Goal: Task Accomplishment & Management: Manage account settings

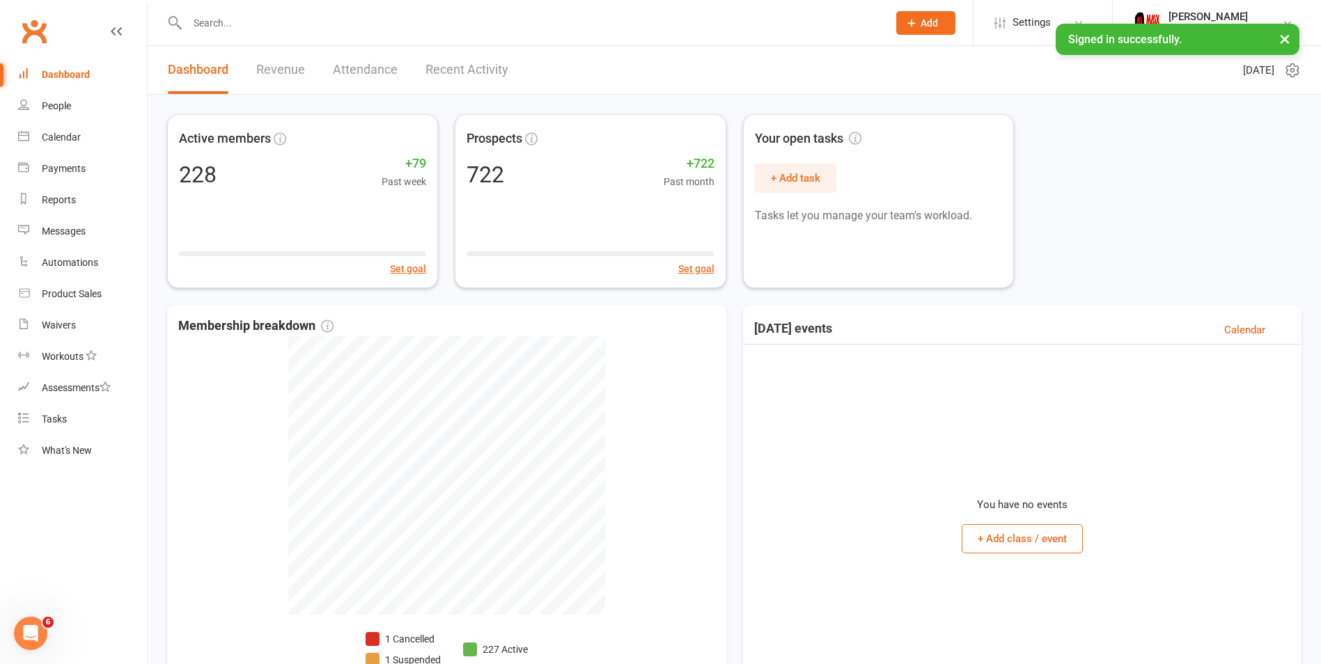
click at [279, 31] on input "text" at bounding box center [530, 23] width 695 height 20
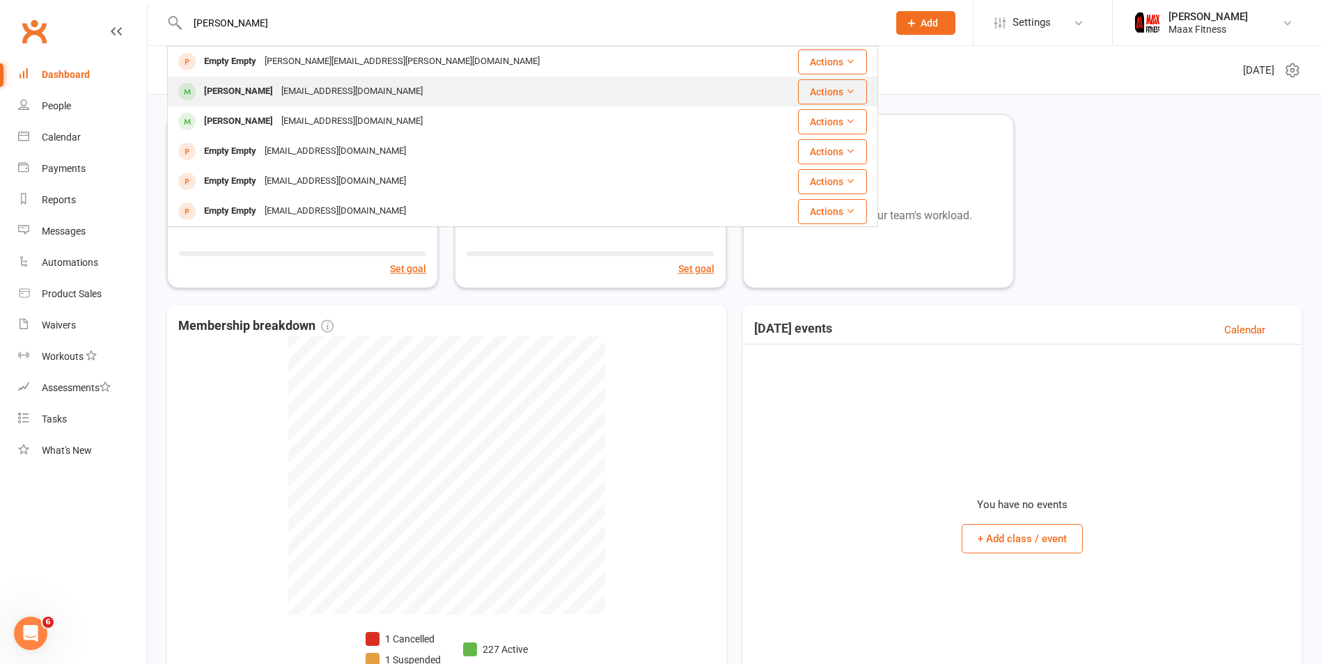
type input "[PERSON_NAME]"
click at [283, 86] on div "[EMAIL_ADDRESS][DOMAIN_NAME]" at bounding box center [352, 91] width 150 height 20
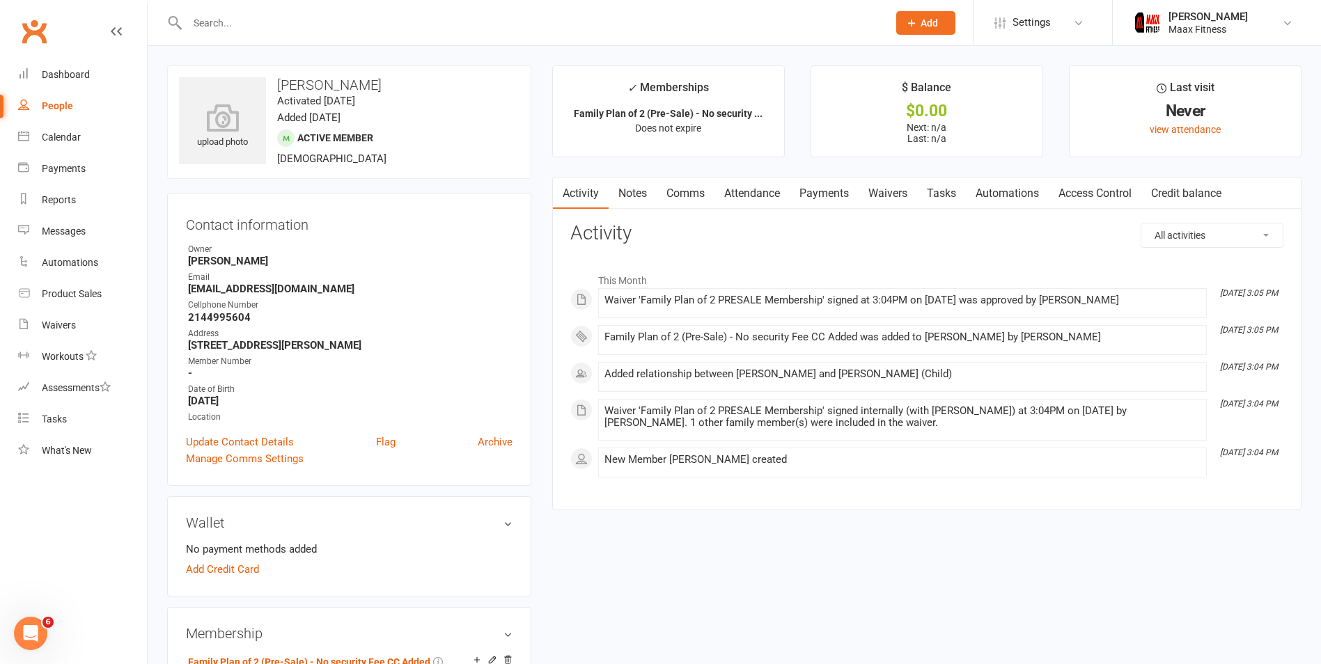
click at [1111, 196] on link "Access Control" at bounding box center [1095, 194] width 93 height 32
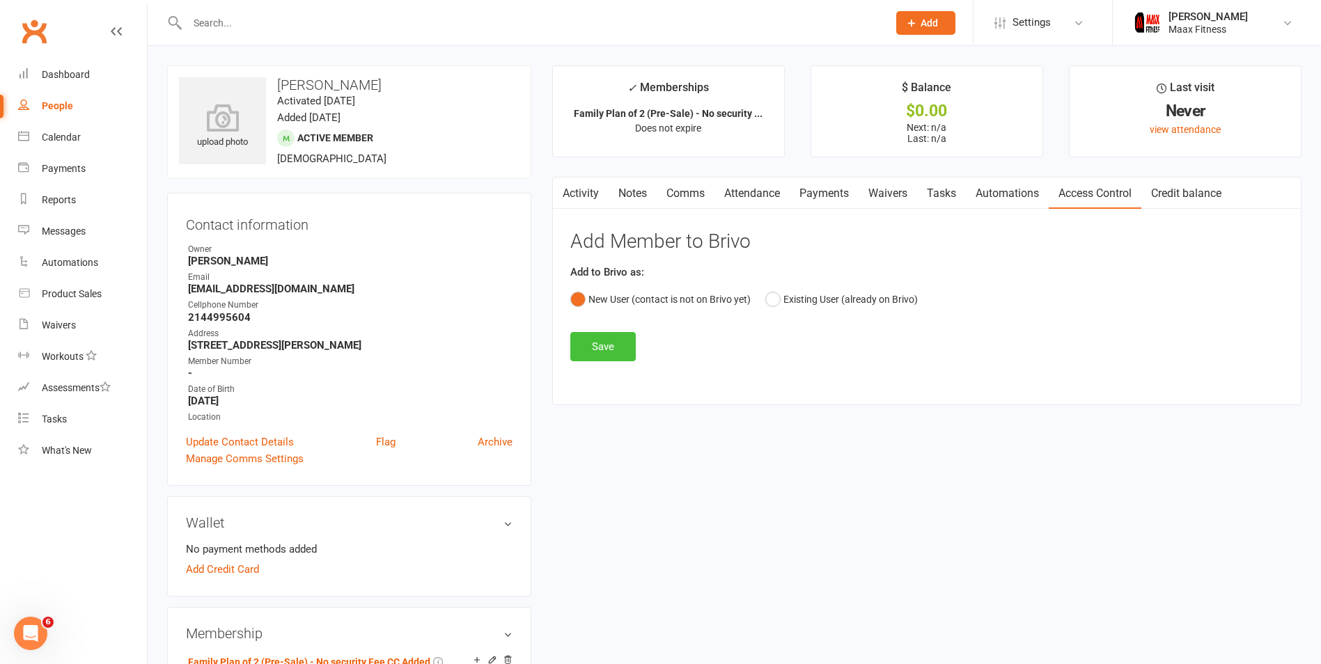
click at [614, 348] on button "Save" at bounding box center [602, 346] width 65 height 29
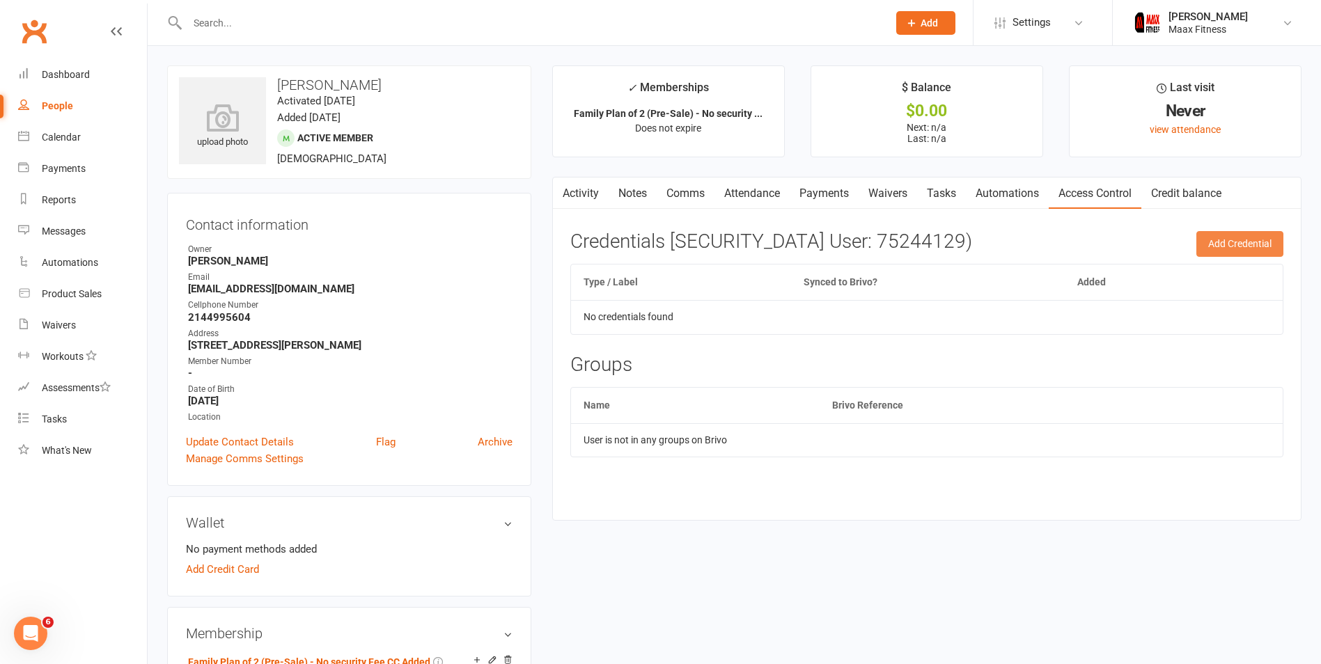
click at [1248, 251] on button "Add Credential" at bounding box center [1240, 243] width 87 height 25
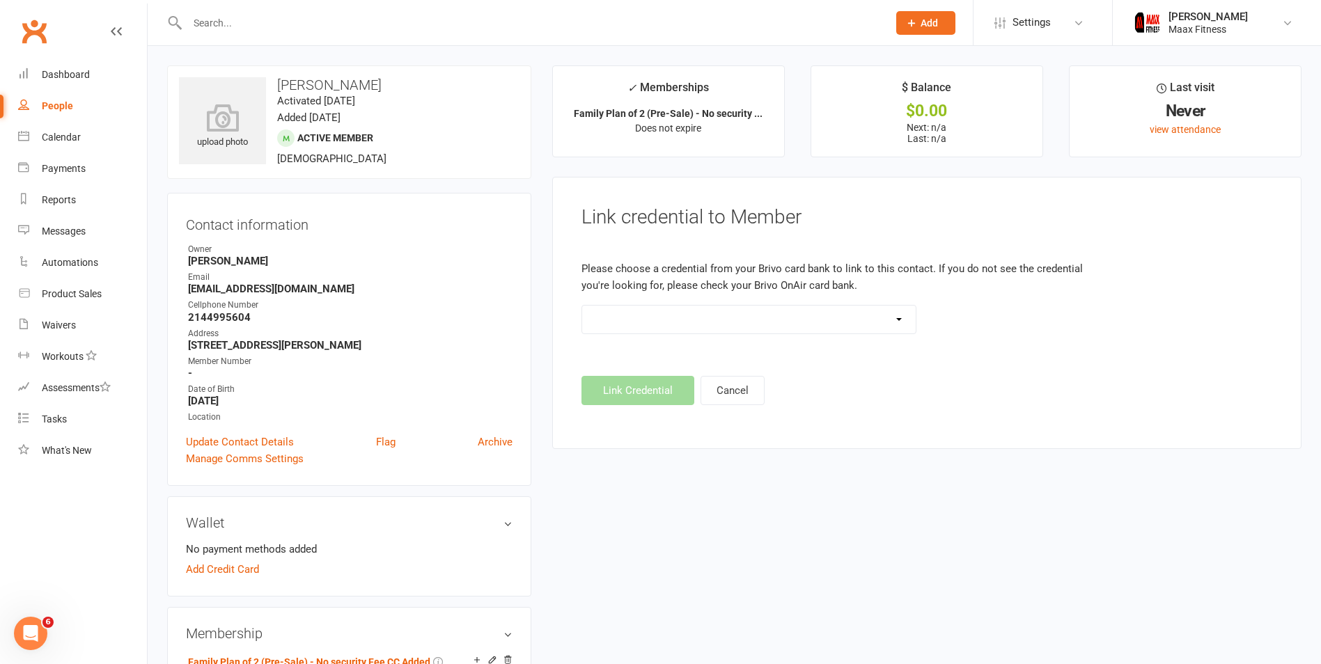
click at [819, 322] on select "HID 37 Bit (443874)" at bounding box center [749, 320] width 334 height 28
select select "0"
click at [582, 306] on select "HID 37 Bit (443874)" at bounding box center [749, 320] width 334 height 28
click at [657, 395] on button "Link Credential" at bounding box center [638, 390] width 113 height 29
